Goal: Obtain resource: Download file/media

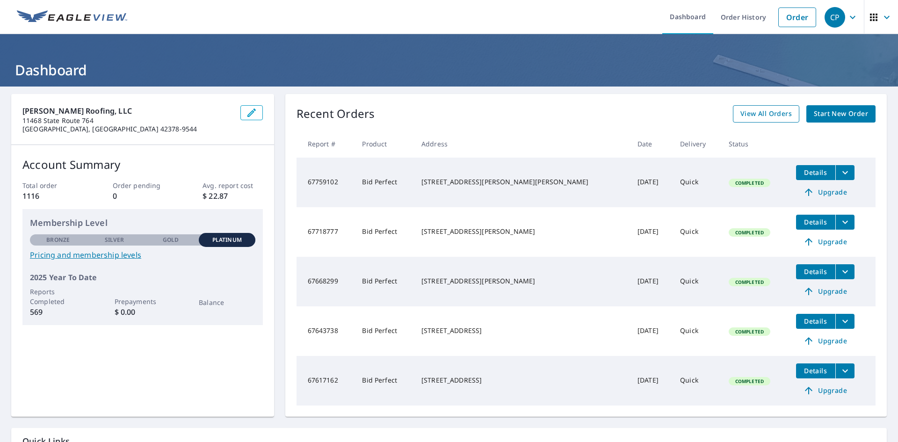
click at [744, 109] on span "View All Orders" at bounding box center [766, 114] width 51 height 12
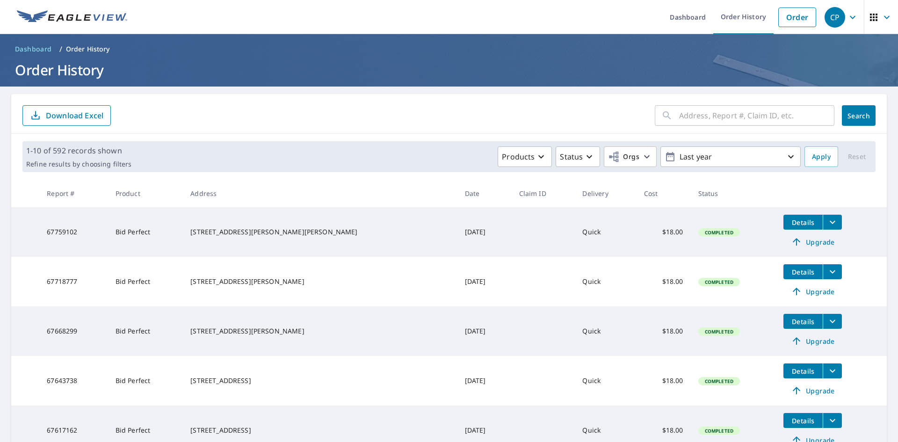
click at [827, 221] on icon "filesDropdownBtn-67759102" at bounding box center [832, 222] width 11 height 11
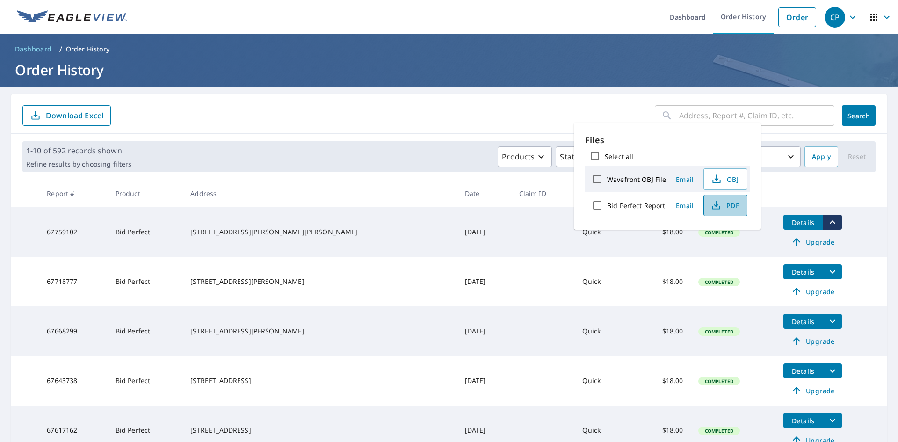
click at [740, 204] on button "PDF" at bounding box center [726, 206] width 44 height 22
click at [737, 110] on input "text" at bounding box center [756, 115] width 155 height 26
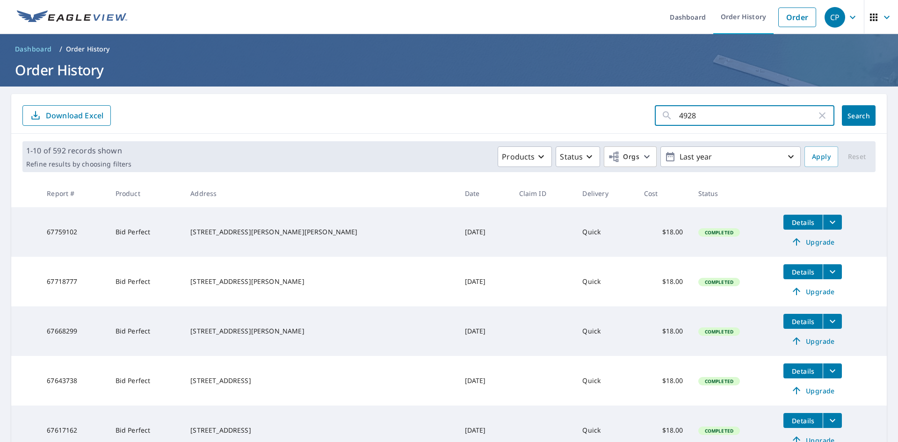
type input "4928"
click at [852, 116] on span "Search" at bounding box center [859, 115] width 19 height 9
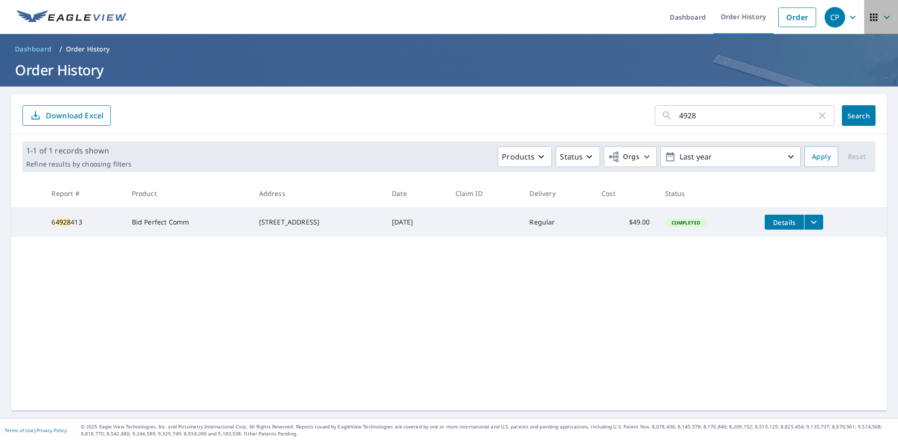
click at [883, 14] on icon "button" at bounding box center [886, 17] width 11 height 11
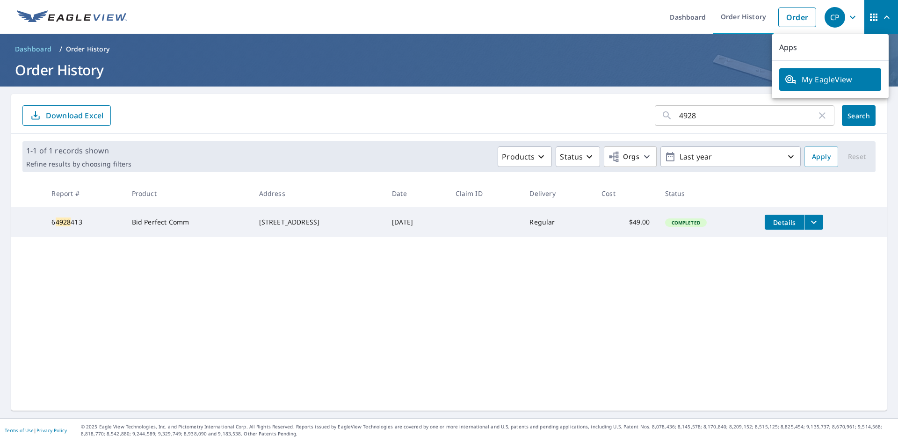
click at [712, 108] on input "4928" at bounding box center [748, 115] width 138 height 26
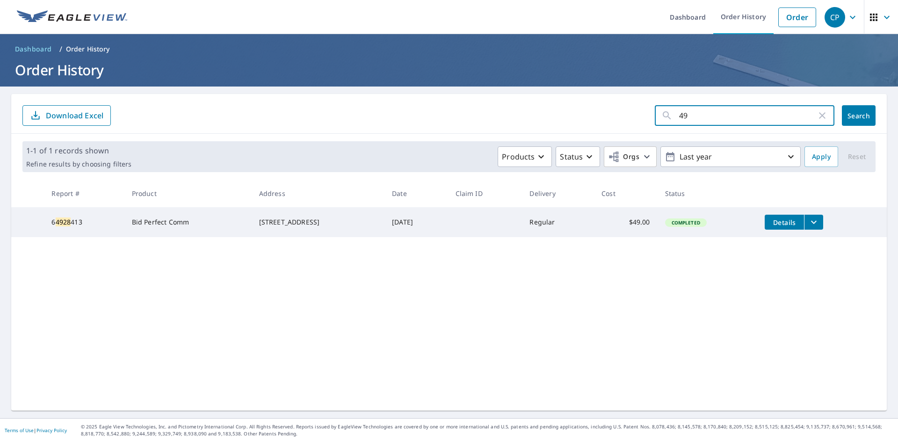
type input "4"
type input "2238"
click at [856, 112] on span "Search" at bounding box center [859, 115] width 19 height 9
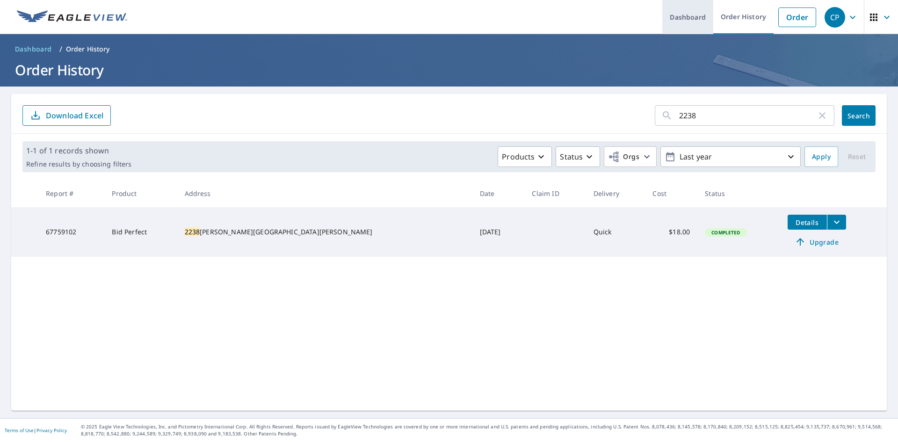
click at [663, 3] on link "Dashboard" at bounding box center [687, 17] width 51 height 34
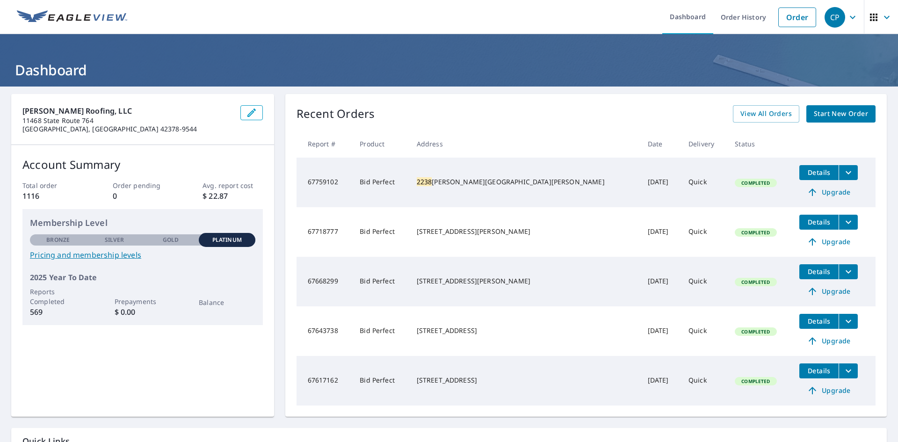
click at [883, 22] on icon "button" at bounding box center [886, 17] width 11 height 11
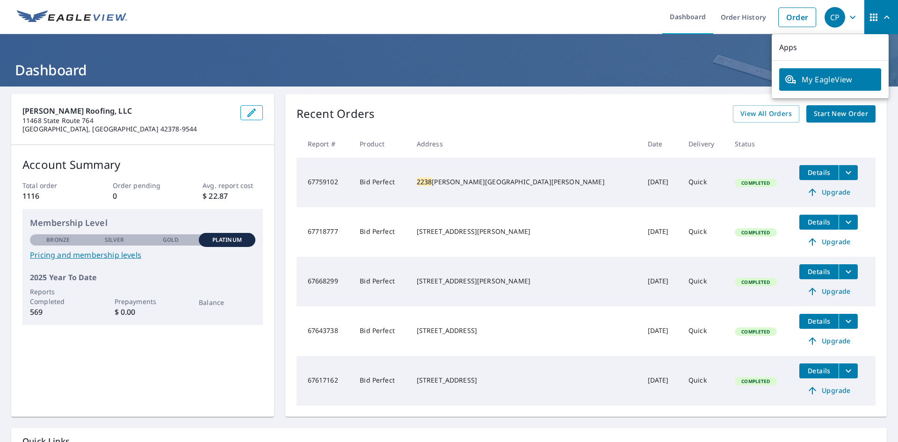
click at [850, 17] on icon "button" at bounding box center [852, 17] width 11 height 11
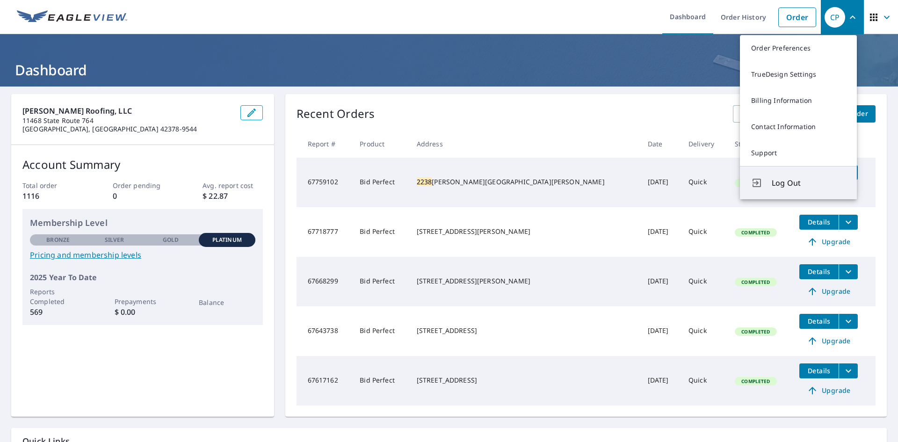
click at [787, 179] on span "Log Out" at bounding box center [809, 182] width 74 height 11
